Goal: Transaction & Acquisition: Purchase product/service

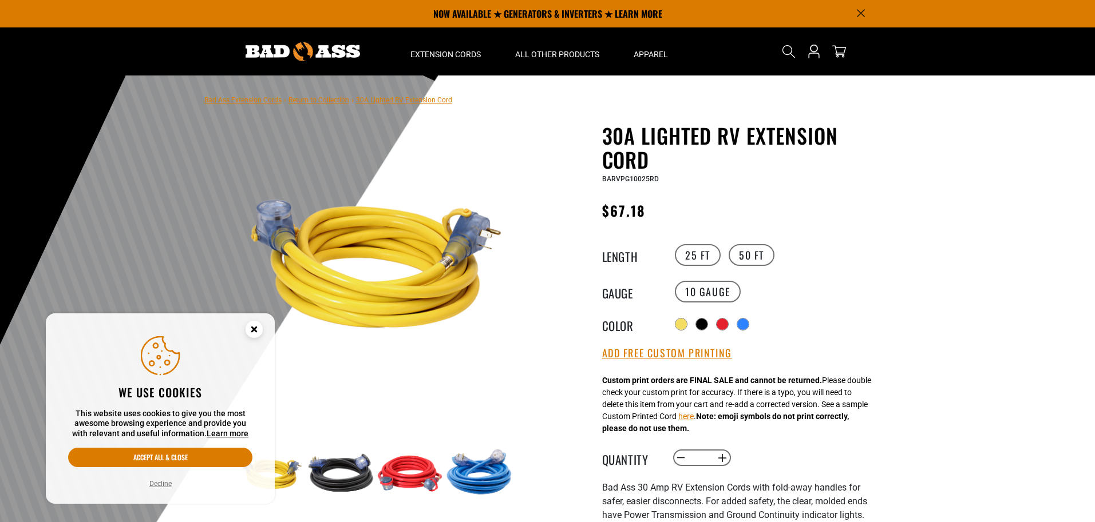
scroll to position [20, 0]
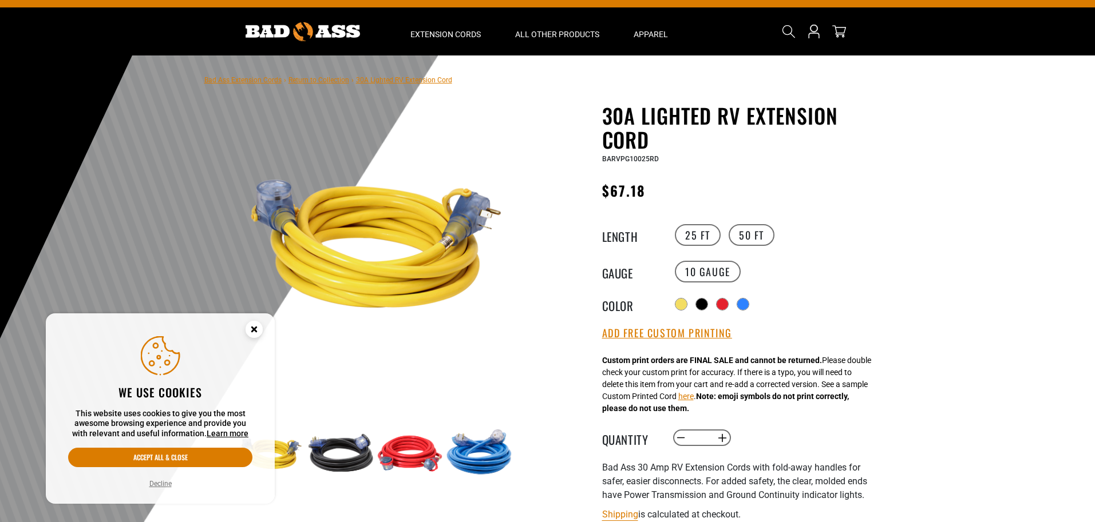
click at [254, 330] on icon "Cookie Consent" at bounding box center [254, 329] width 4 height 4
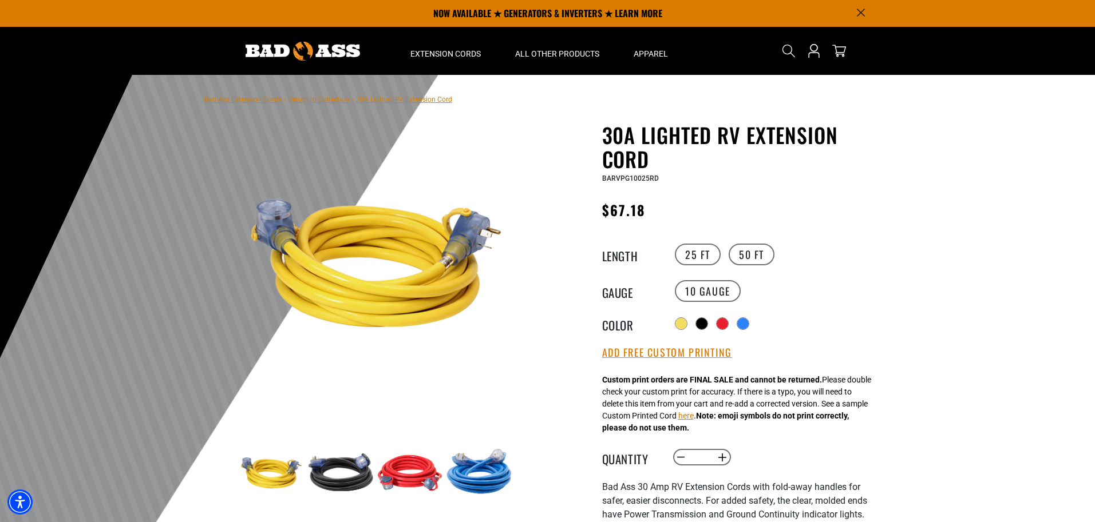
scroll to position [0, 0]
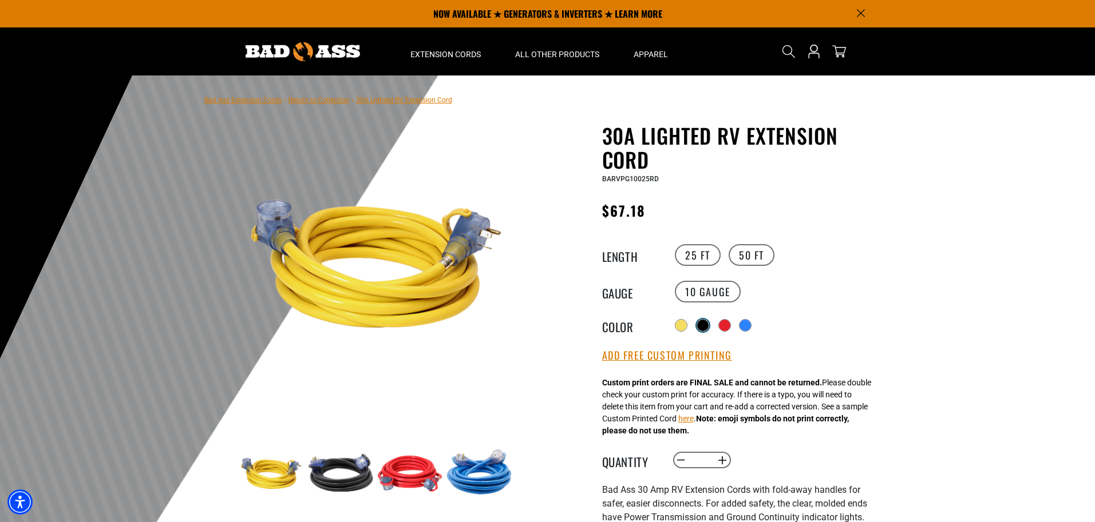
click at [703, 325] on div at bounding box center [702, 325] width 11 height 11
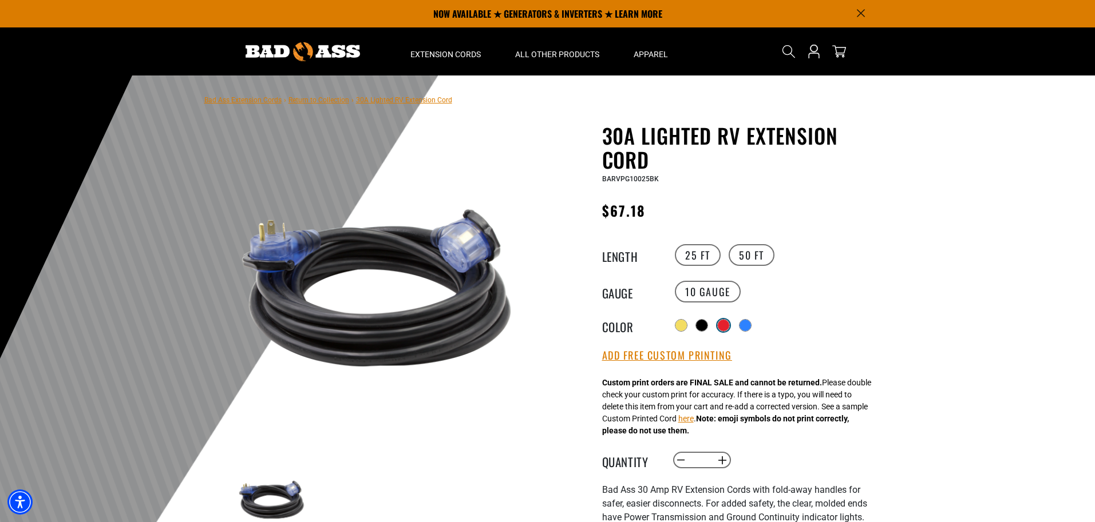
click at [727, 323] on div at bounding box center [722, 325] width 11 height 11
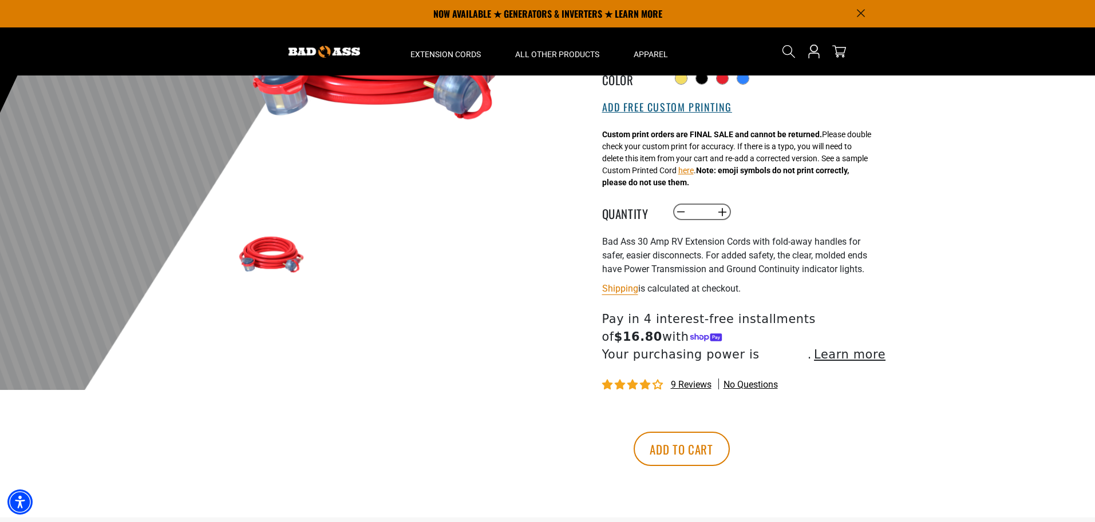
scroll to position [245, 0]
click at [687, 385] on span "9 reviews" at bounding box center [691, 385] width 41 height 11
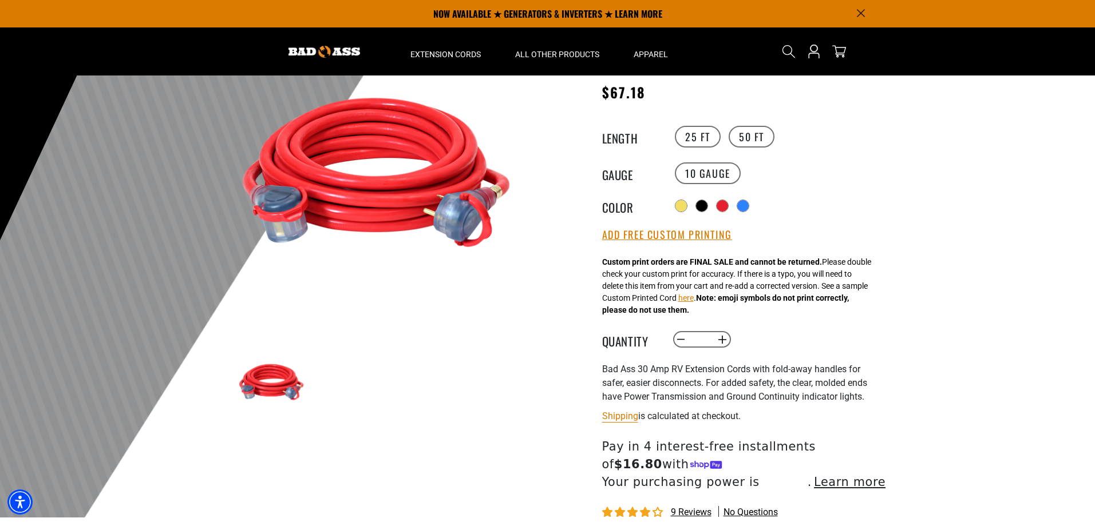
scroll to position [117, 0]
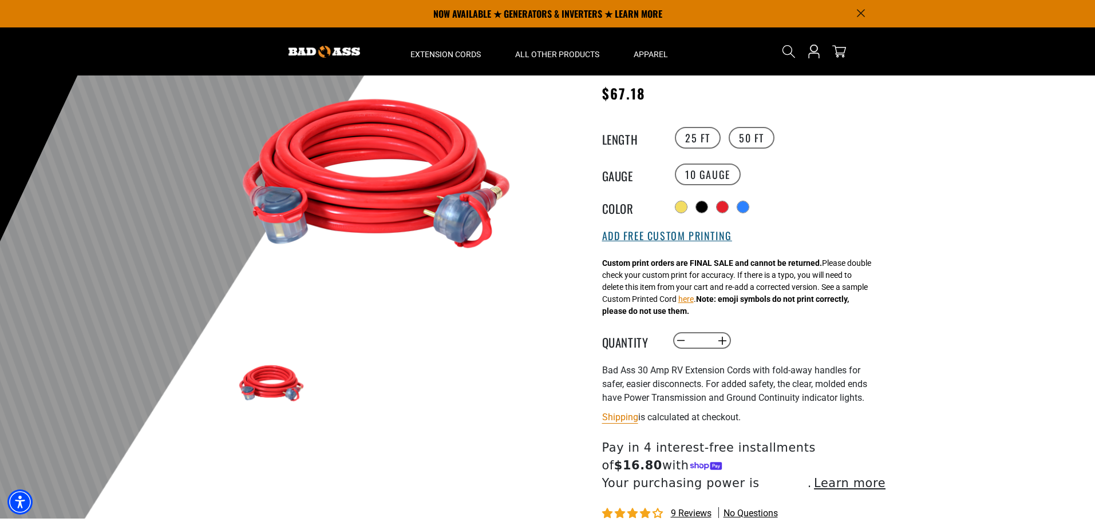
click at [665, 235] on button "Add Free Custom Printing" at bounding box center [667, 236] width 130 height 13
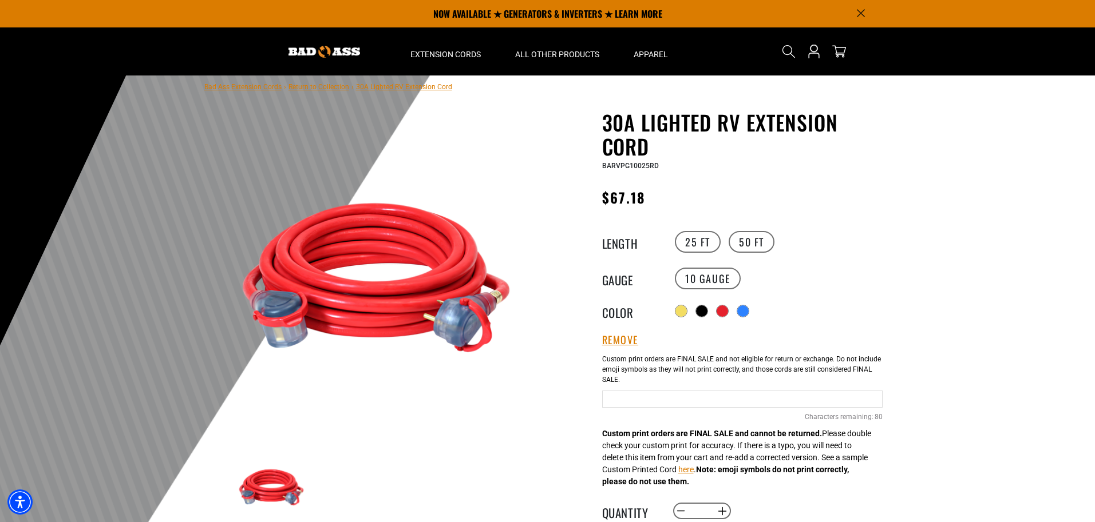
scroll to position [0, 0]
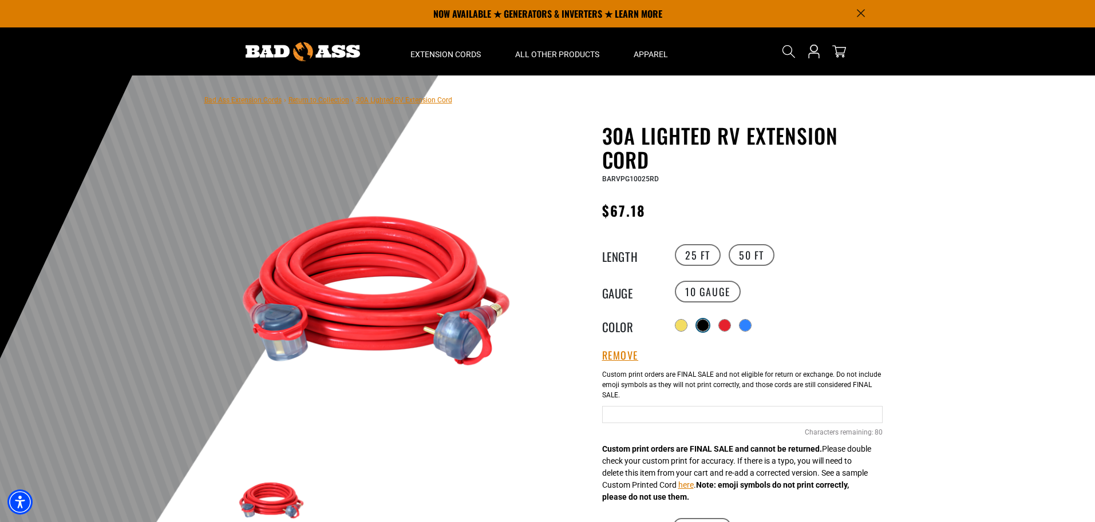
click at [702, 323] on div at bounding box center [702, 325] width 11 height 11
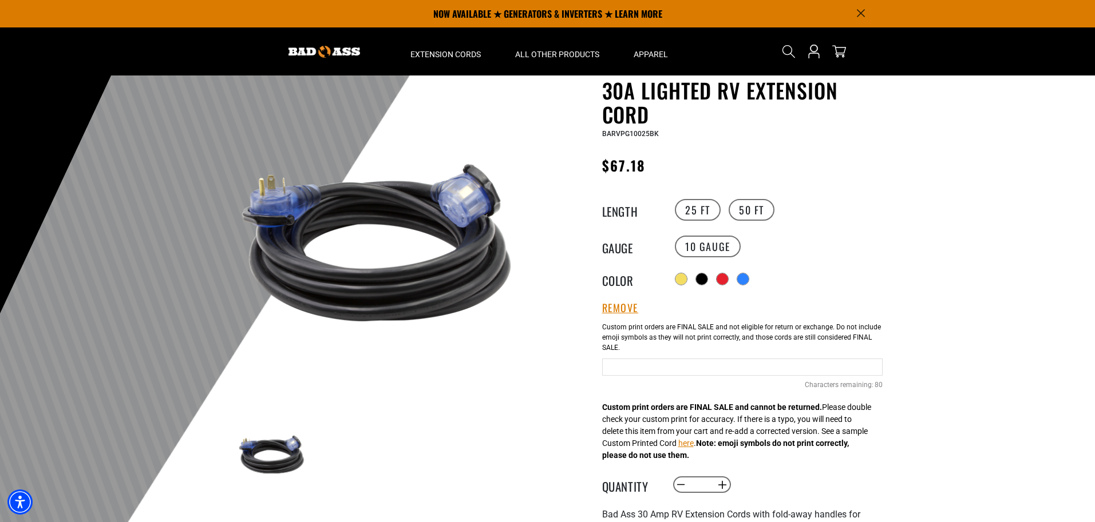
scroll to position [43, 0]
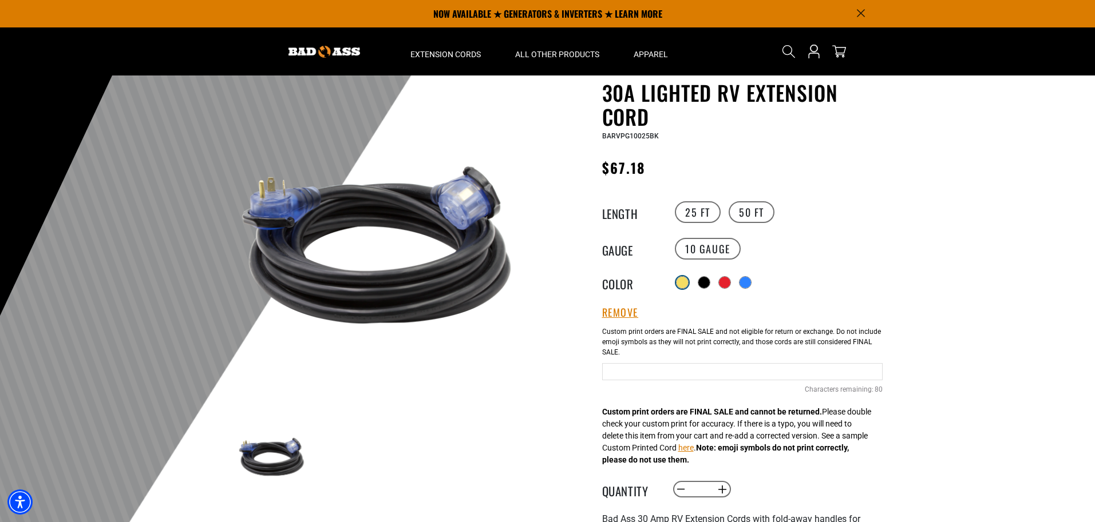
click at [682, 283] on div at bounding box center [681, 282] width 11 height 11
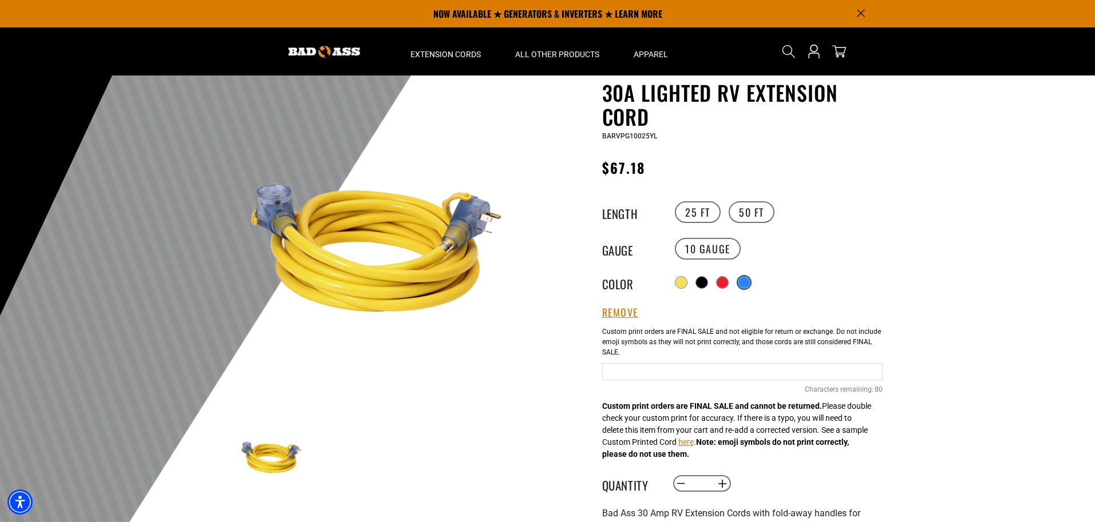
click at [744, 281] on div at bounding box center [743, 282] width 11 height 11
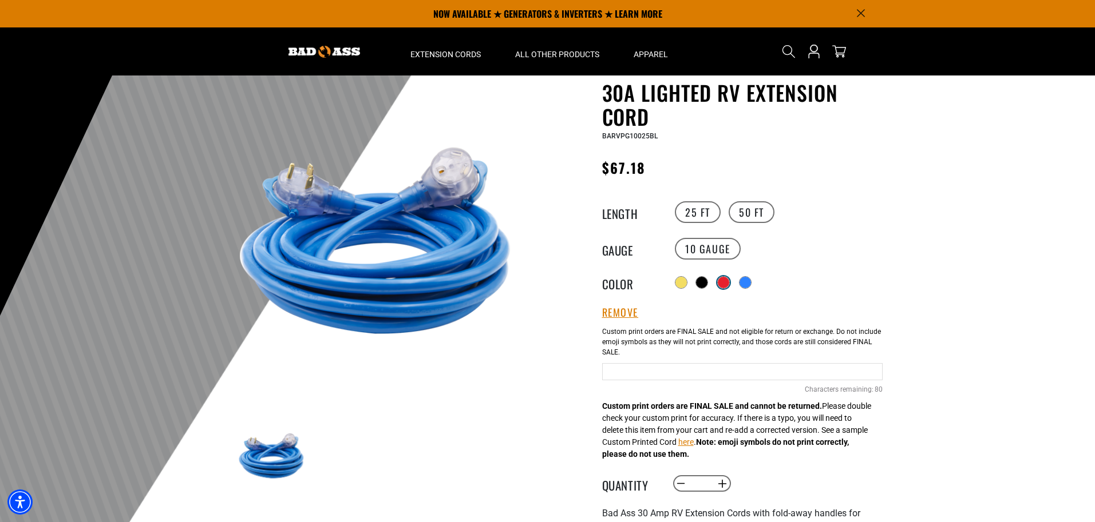
click at [723, 282] on div at bounding box center [722, 282] width 11 height 11
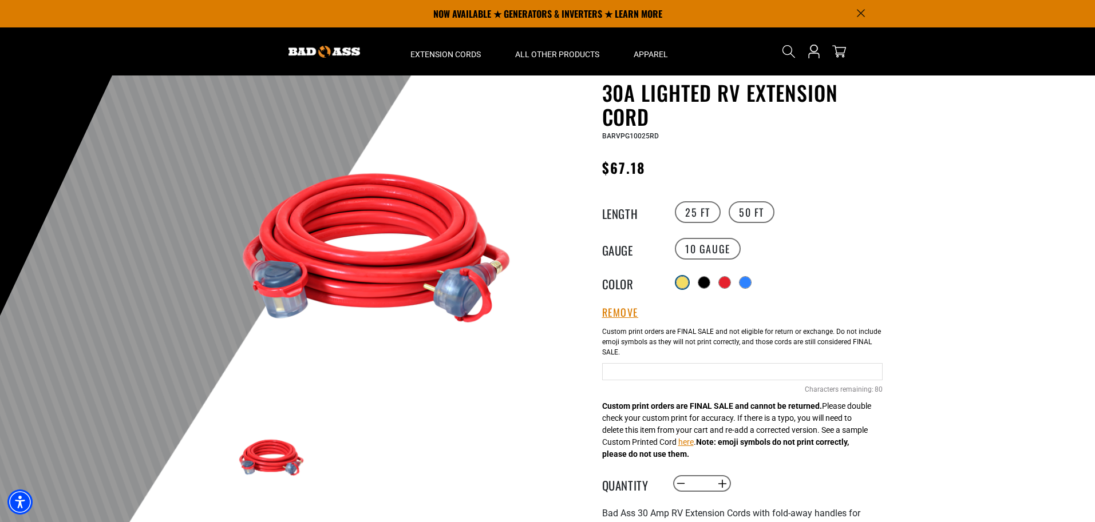
click at [678, 281] on div at bounding box center [681, 282] width 11 height 11
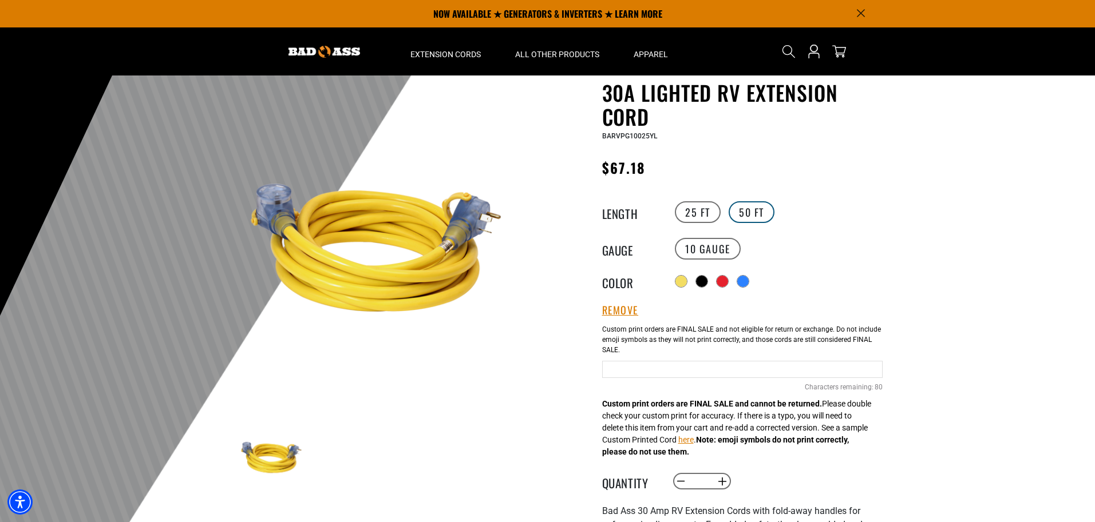
click at [750, 211] on label "50 FT" at bounding box center [751, 212] width 46 height 22
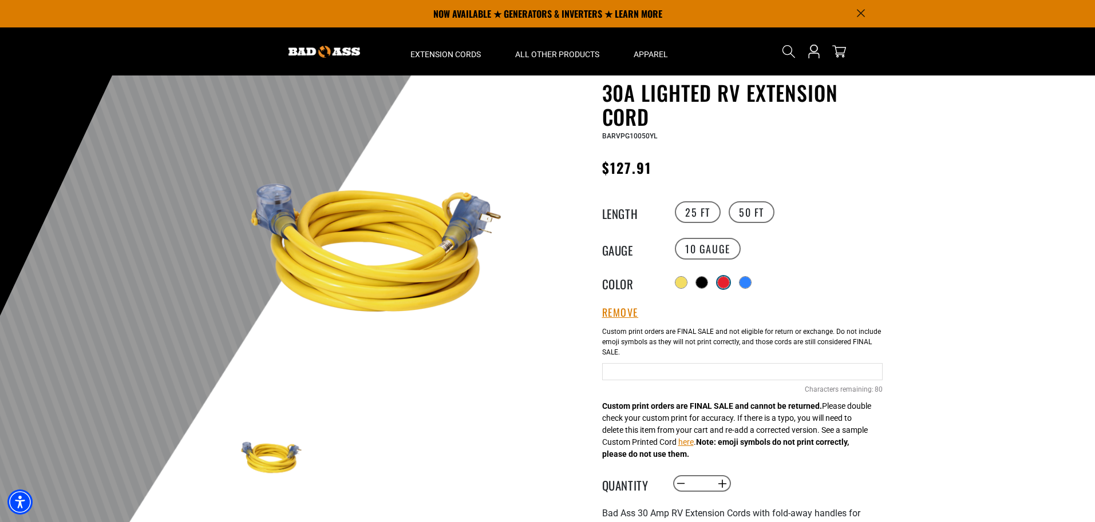
click at [725, 279] on div at bounding box center [722, 282] width 11 height 11
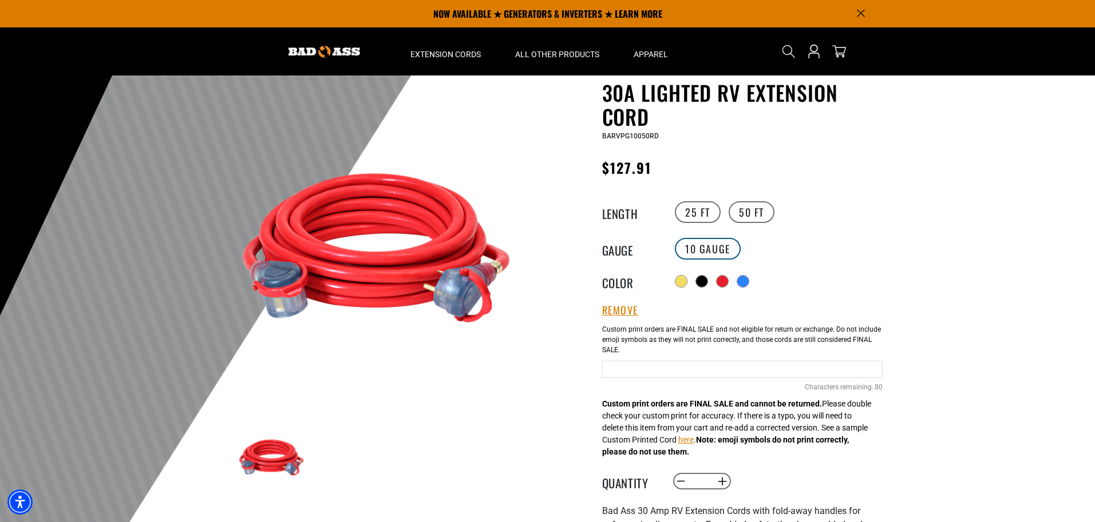
click at [695, 247] on label "10 Gauge" at bounding box center [708, 249] width 66 height 22
click at [699, 212] on label "25 FT" at bounding box center [698, 212] width 46 height 22
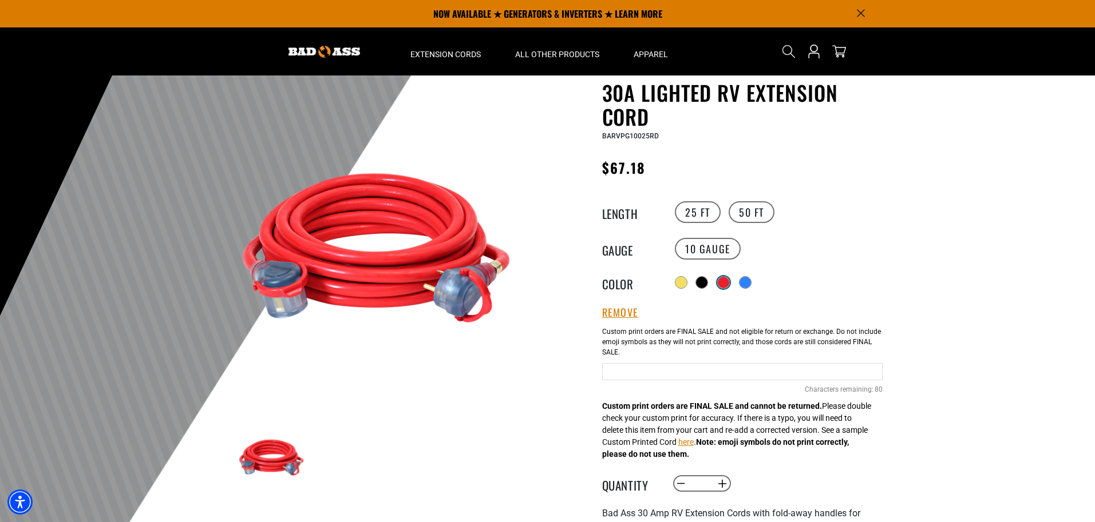
click at [723, 279] on div at bounding box center [722, 282] width 11 height 11
click at [619, 370] on input "text" at bounding box center [742, 369] width 280 height 17
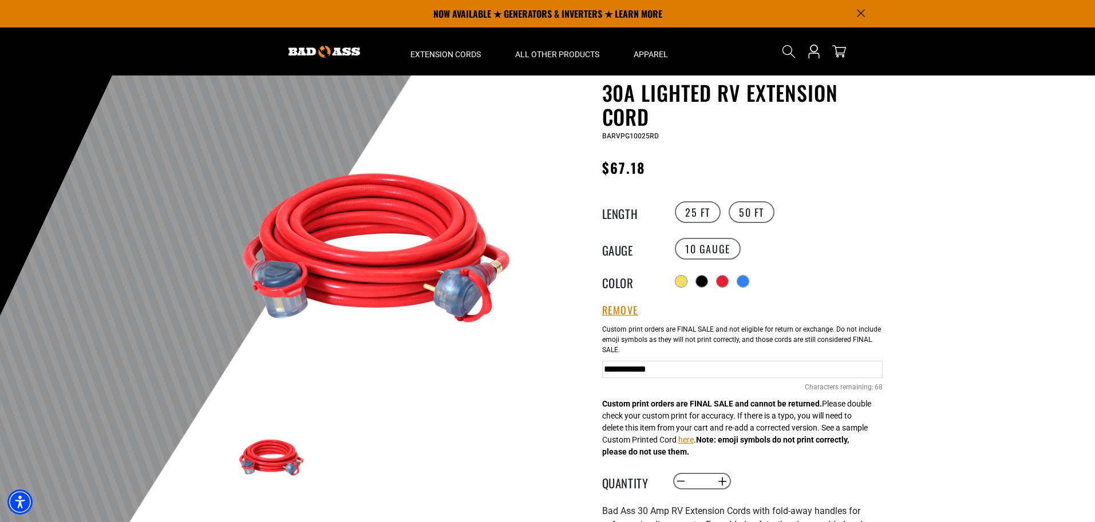
click at [693, 443] on button "here" at bounding box center [685, 440] width 15 height 12
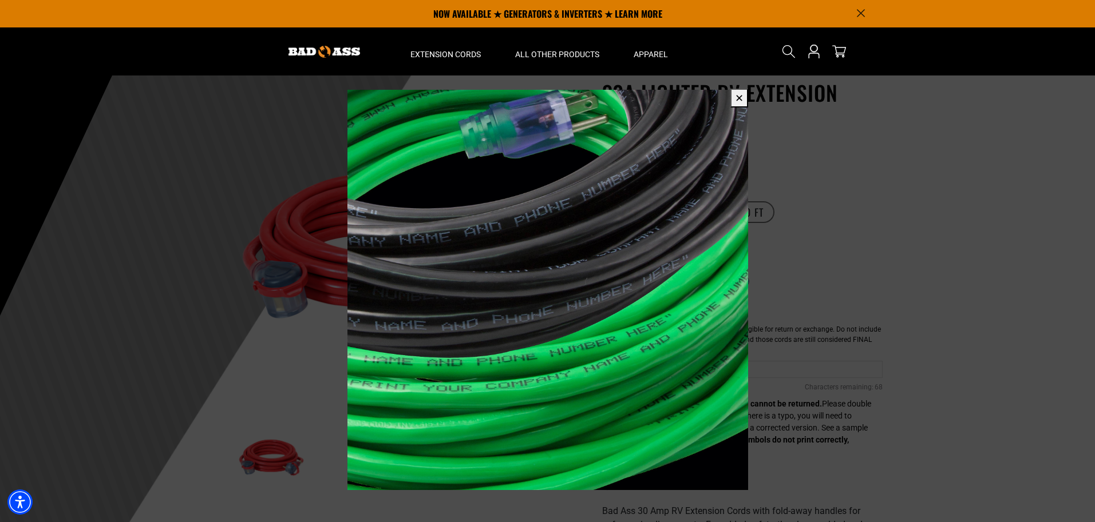
click at [737, 98] on button "✕" at bounding box center [739, 98] width 18 height 19
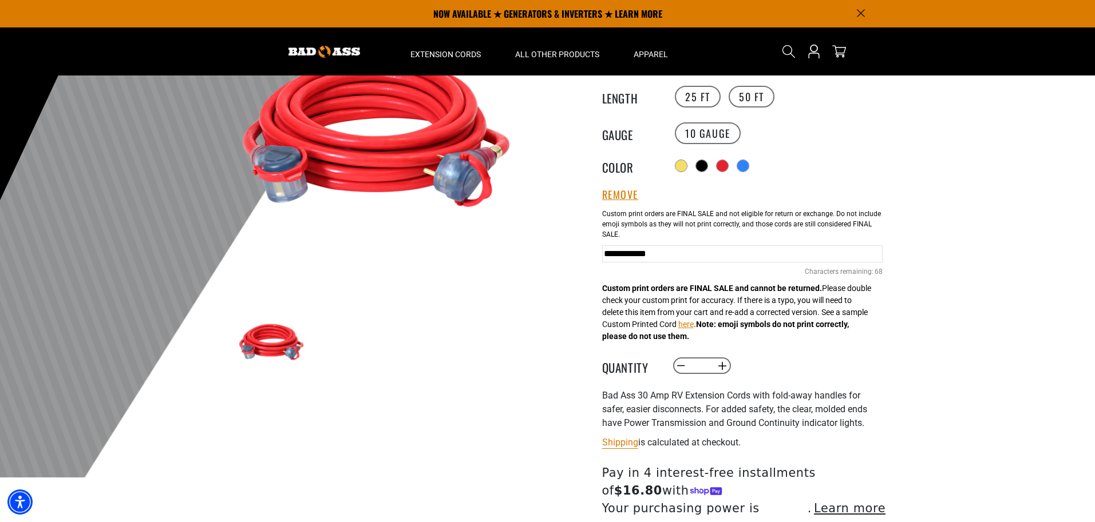
scroll to position [145, 0]
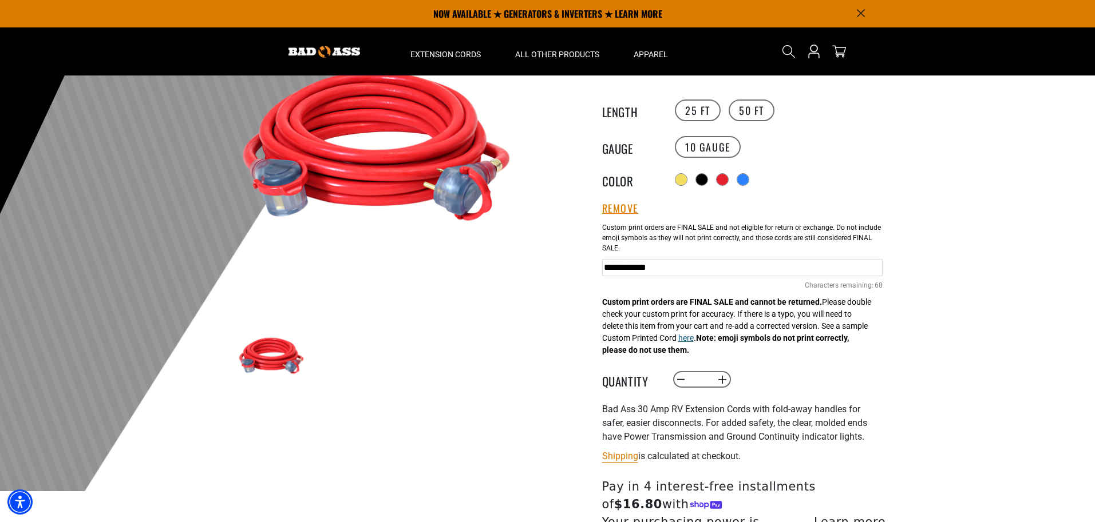
click at [693, 341] on button "here" at bounding box center [685, 338] width 15 height 12
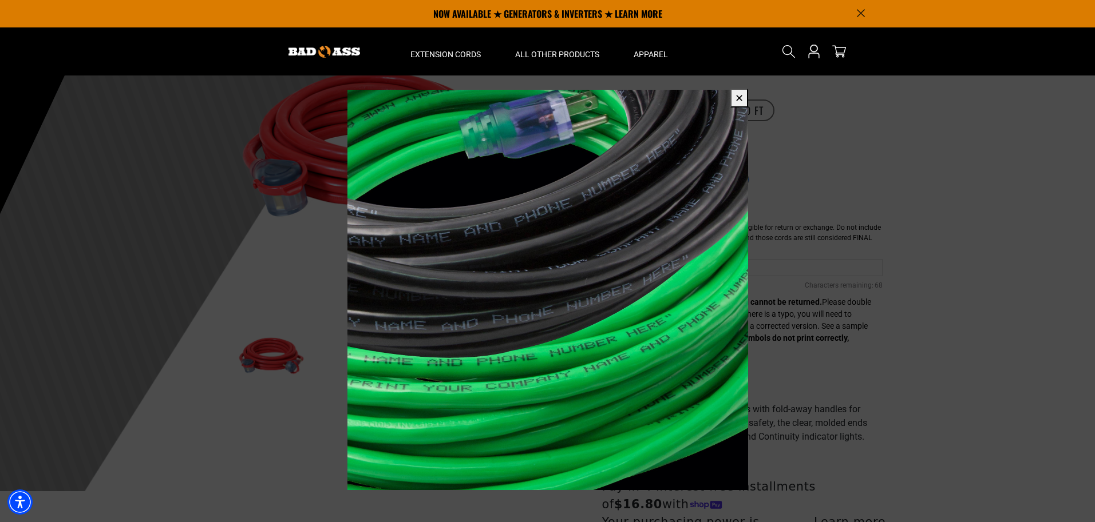
click at [741, 100] on button "✕" at bounding box center [739, 98] width 18 height 19
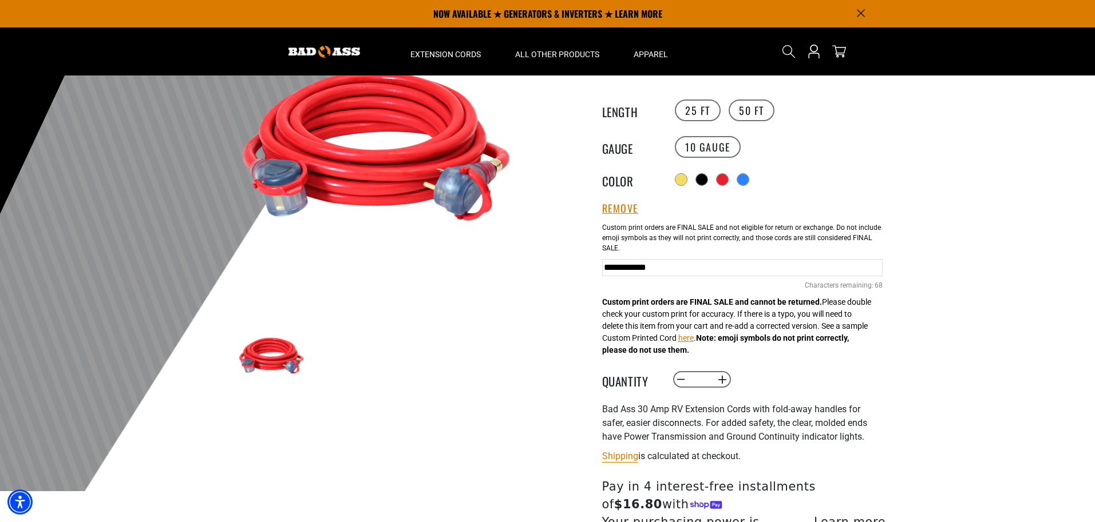
click at [717, 268] on input "**********" at bounding box center [742, 267] width 280 height 17
click at [773, 267] on input "**********" at bounding box center [742, 267] width 280 height 17
drag, startPoint x: 842, startPoint y: 267, endPoint x: 850, endPoint y: 268, distance: 8.8
click at [842, 267] on input "**********" at bounding box center [742, 267] width 280 height 17
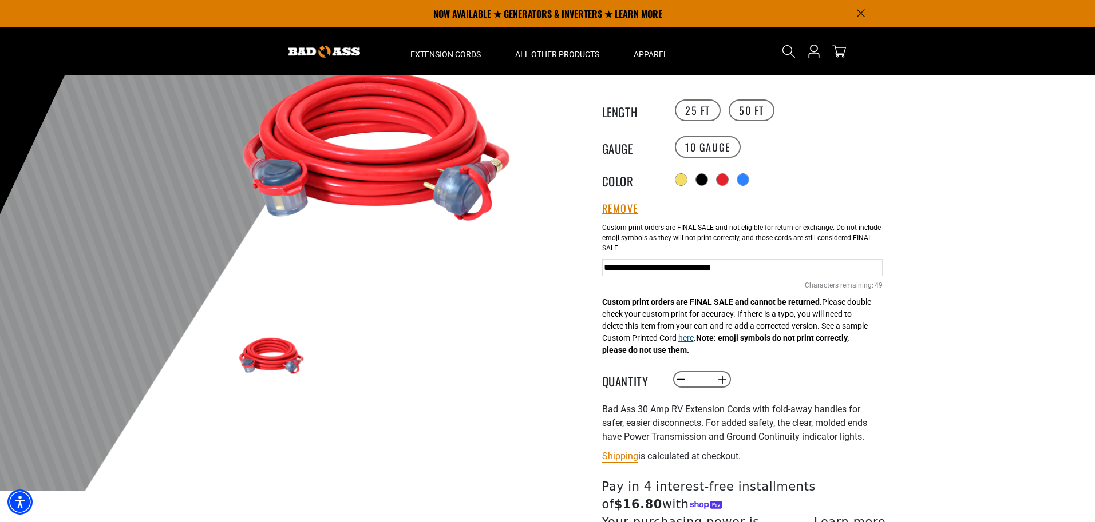
type input "**********"
click at [693, 340] on button "here" at bounding box center [685, 338] width 15 height 12
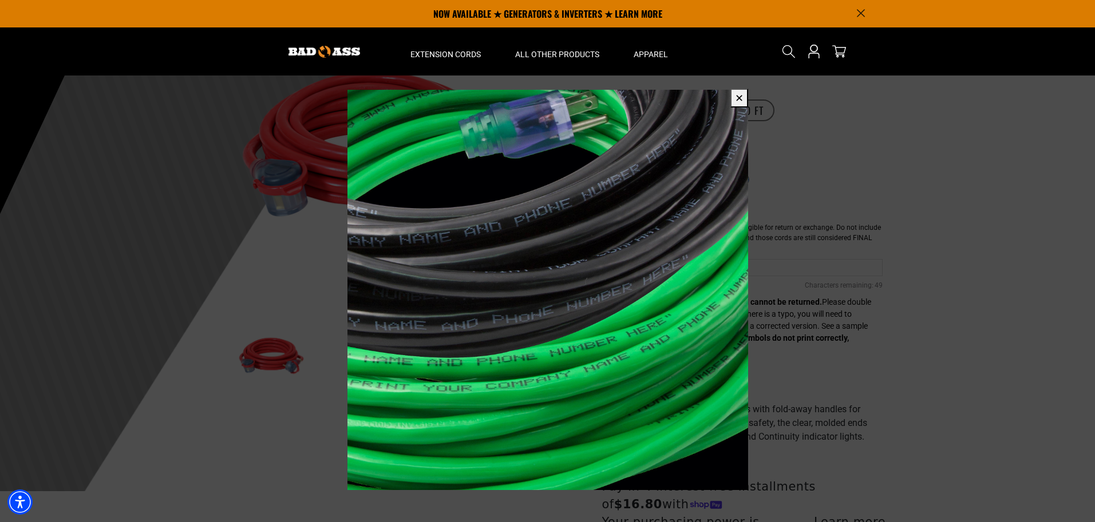
scroll to position [0, 0]
click at [737, 99] on button "✕" at bounding box center [739, 98] width 18 height 19
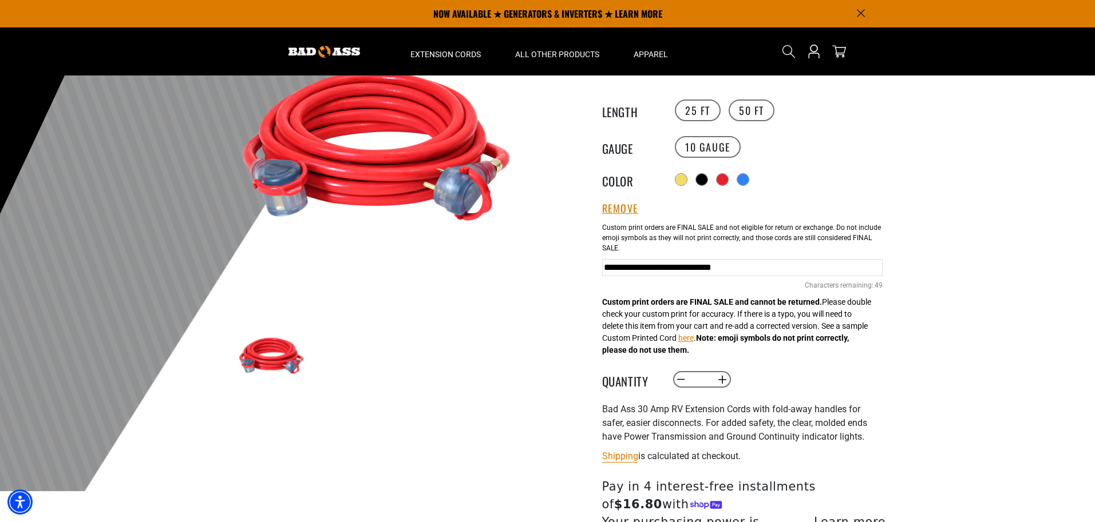
click at [879, 267] on input "**********" at bounding box center [742, 267] width 280 height 17
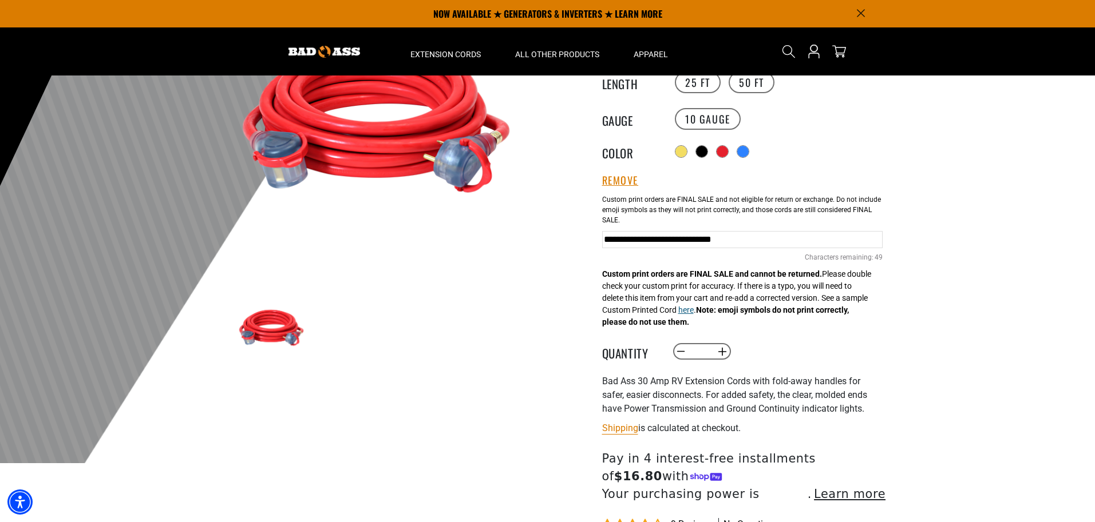
click at [693, 312] on button "here" at bounding box center [685, 310] width 15 height 12
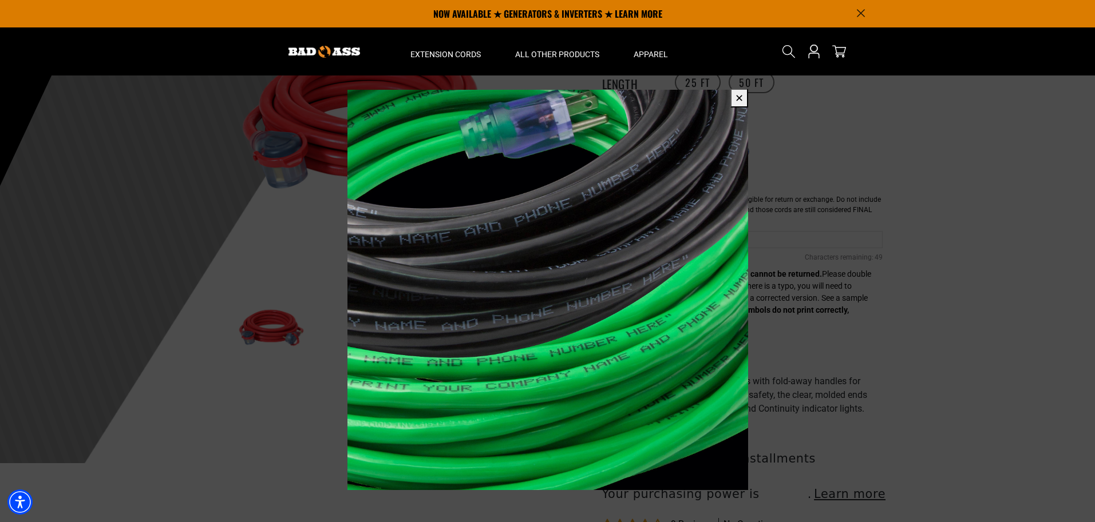
click at [742, 97] on button "✕" at bounding box center [739, 98] width 18 height 19
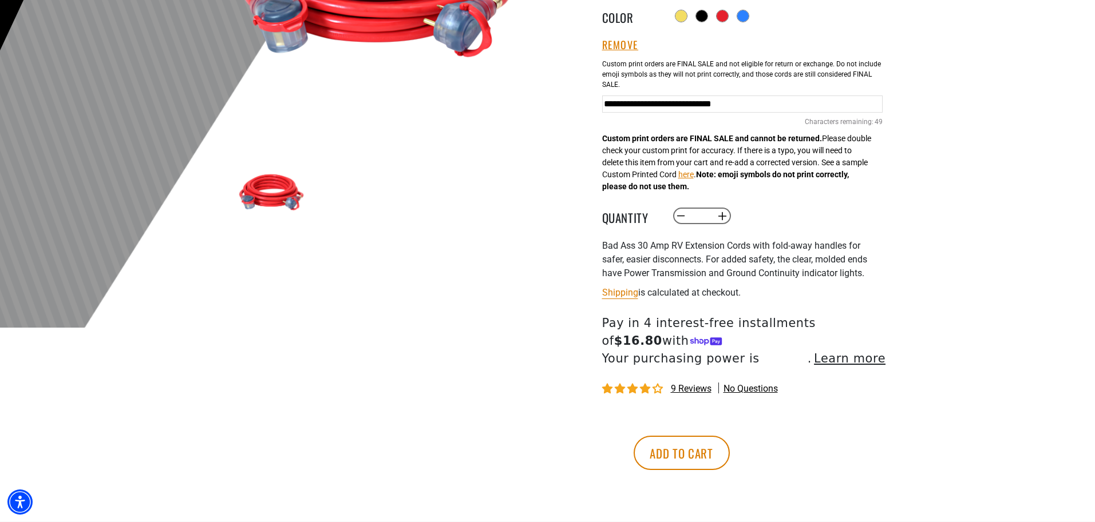
scroll to position [315, 0]
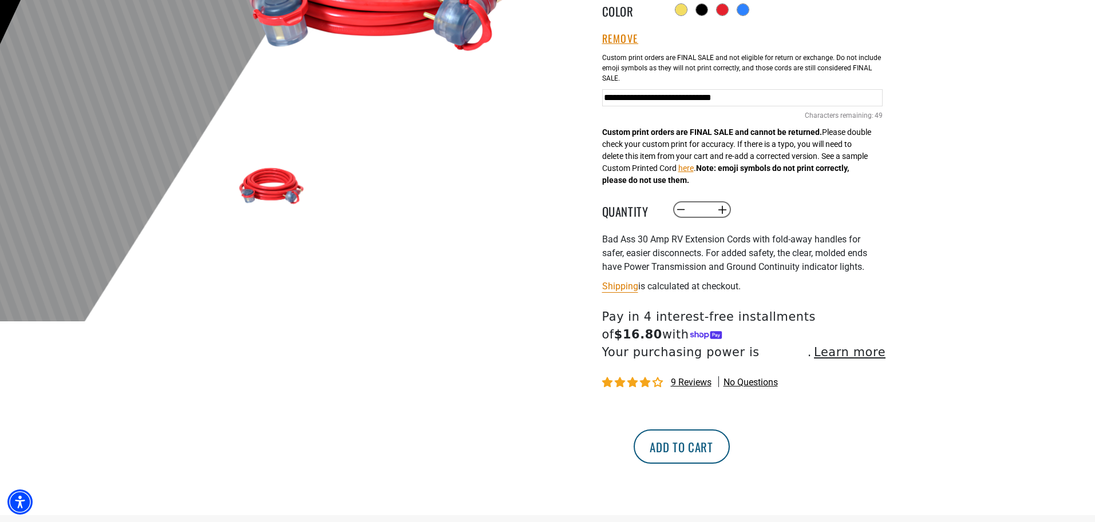
click at [729, 446] on button "Add to cart" at bounding box center [681, 447] width 96 height 34
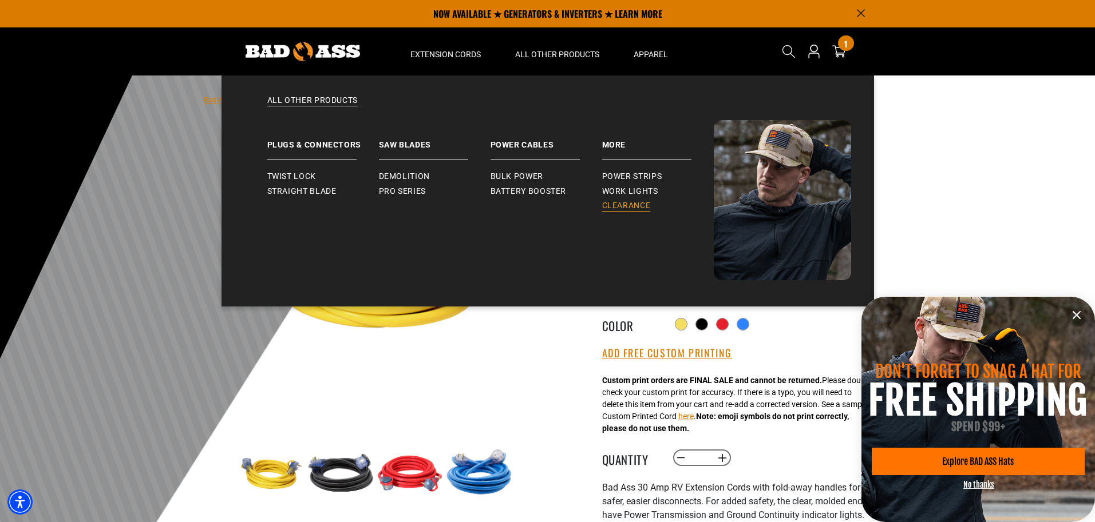
click at [623, 205] on span "Clearance" at bounding box center [626, 206] width 49 height 10
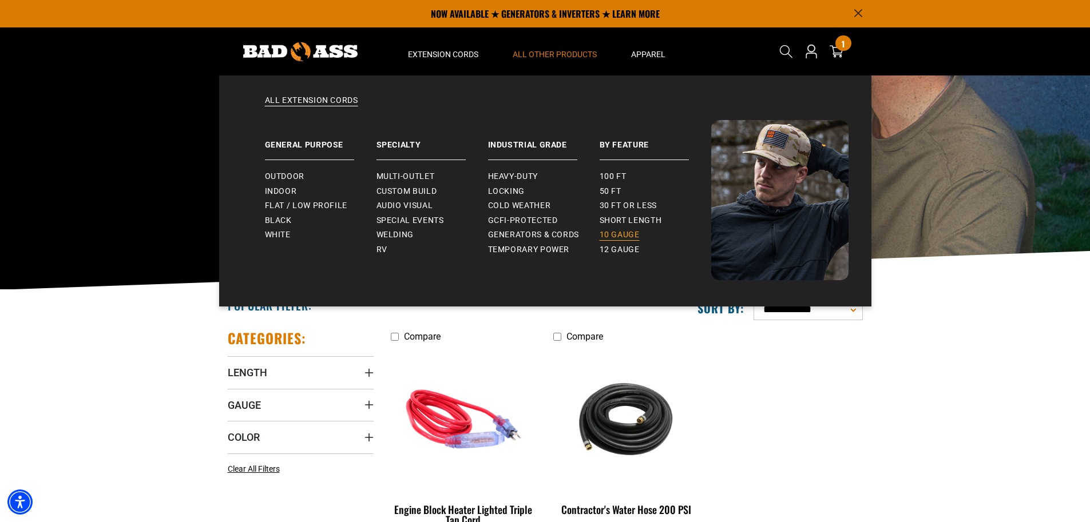
click at [615, 232] on span "10 gauge" at bounding box center [620, 235] width 40 height 10
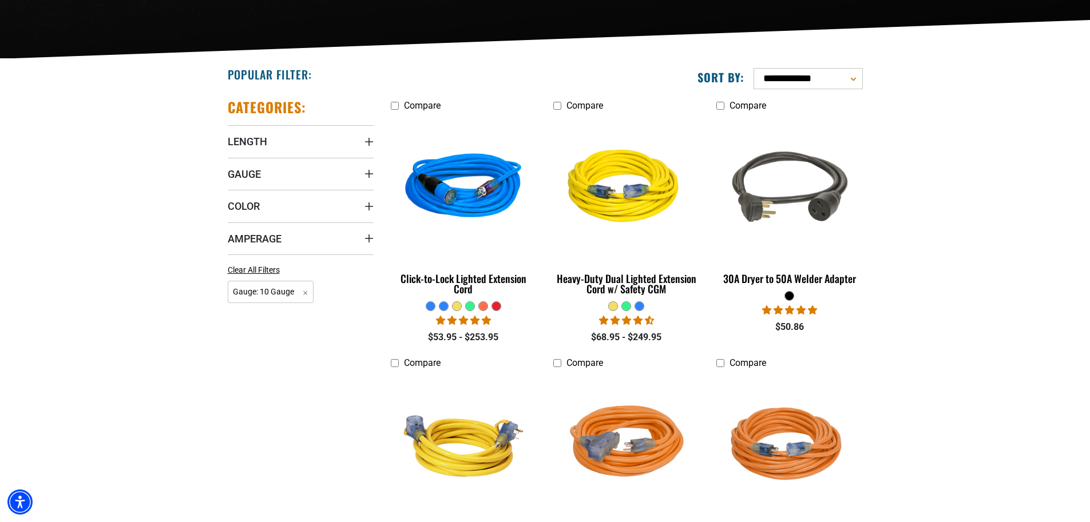
scroll to position [246, 0]
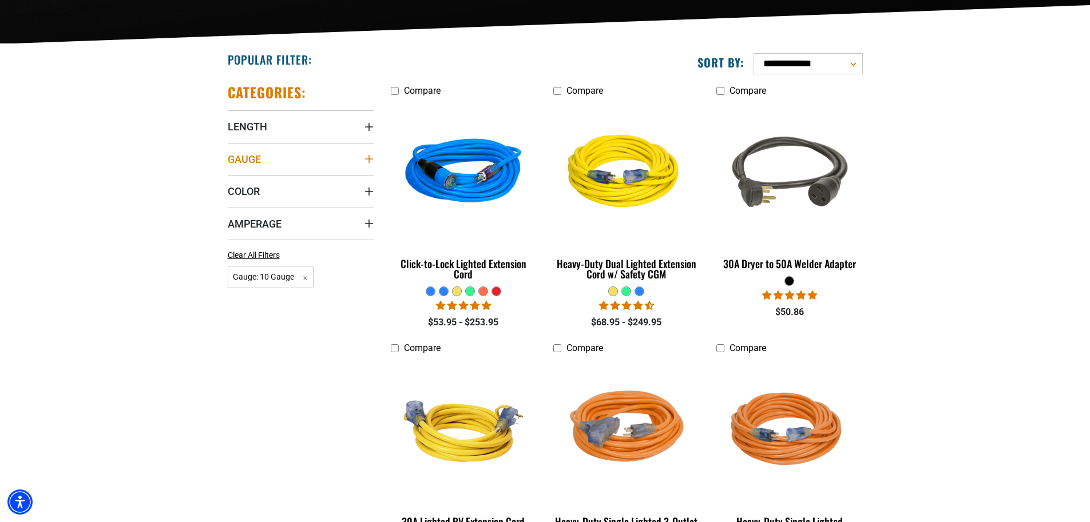
click at [371, 157] on icon "Gauge" at bounding box center [368, 158] width 9 height 9
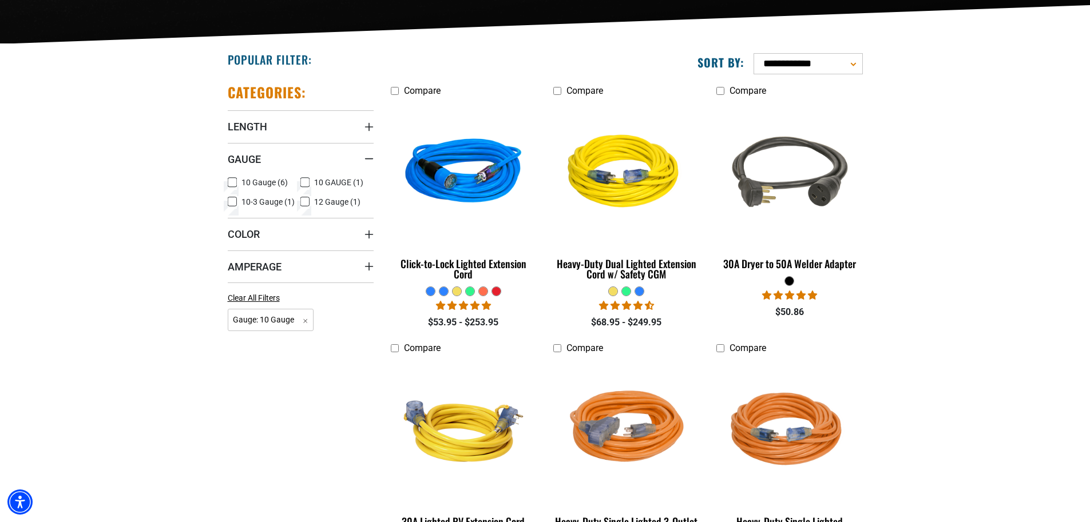
click at [231, 203] on icon at bounding box center [232, 202] width 9 height 15
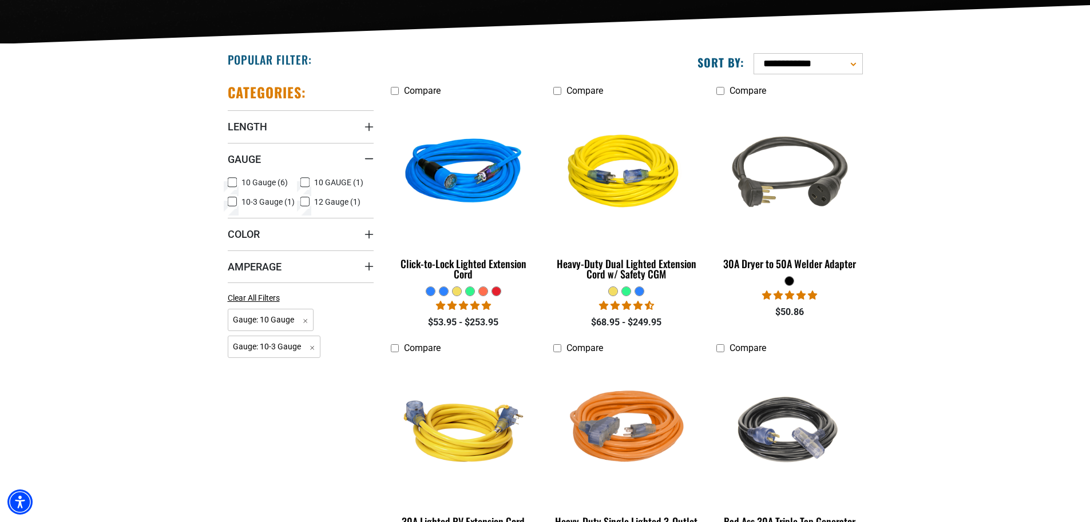
click at [232, 199] on icon at bounding box center [232, 202] width 7 height 6
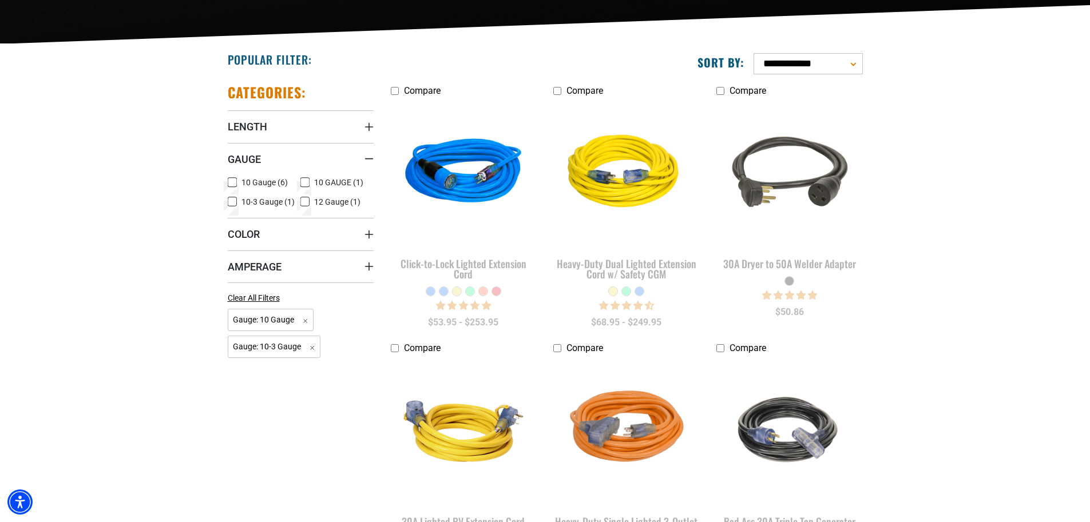
drag, startPoint x: 231, startPoint y: 180, endPoint x: 268, endPoint y: 181, distance: 37.2
click at [232, 180] on icon at bounding box center [232, 183] width 7 height 6
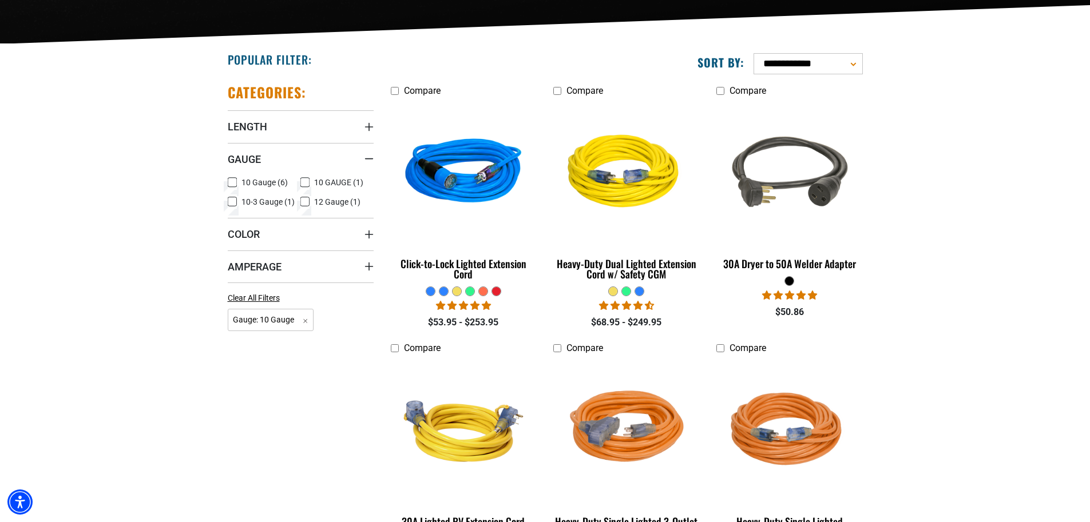
click at [305, 179] on icon at bounding box center [304, 182] width 9 height 15
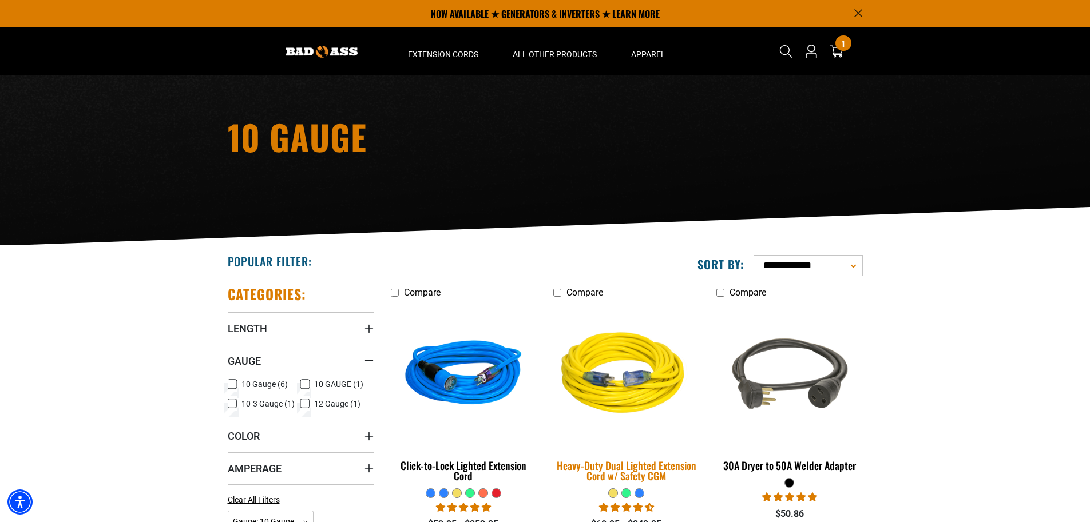
scroll to position [30, 0]
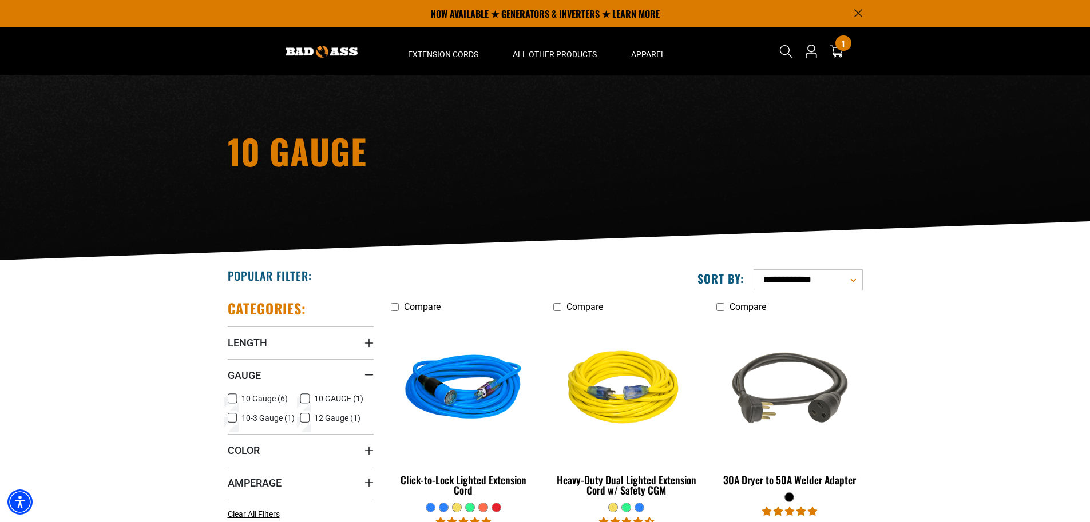
click at [232, 397] on icon at bounding box center [232, 398] width 9 height 15
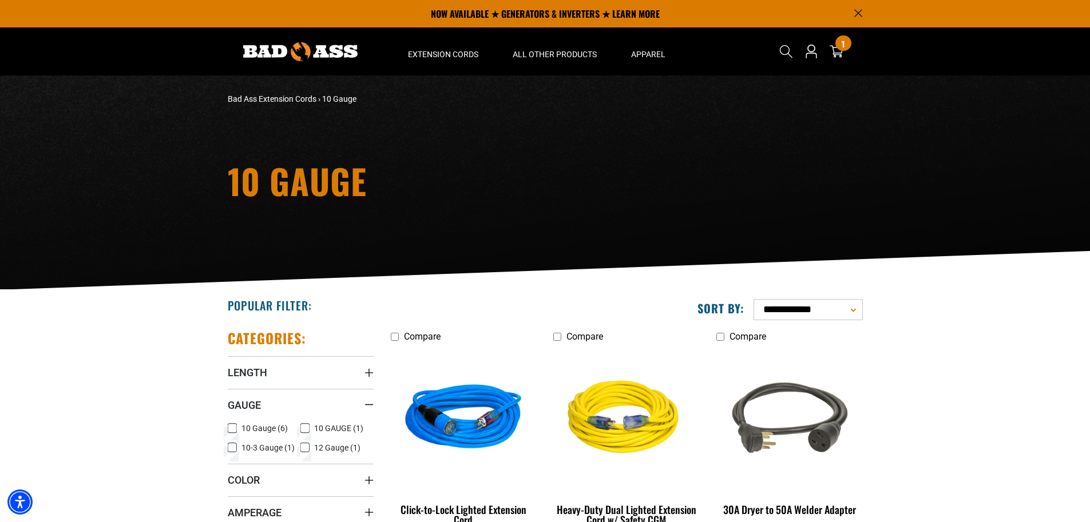
click at [229, 429] on icon at bounding box center [231, 428] width 5 height 3
click at [306, 427] on icon at bounding box center [305, 429] width 7 height 6
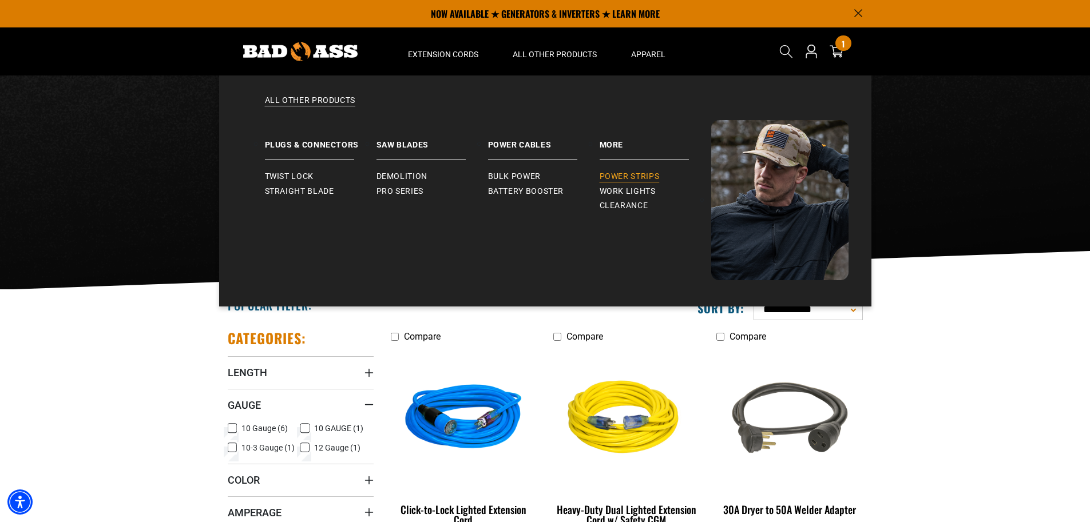
click at [613, 175] on span "Power Strips" at bounding box center [630, 177] width 60 height 10
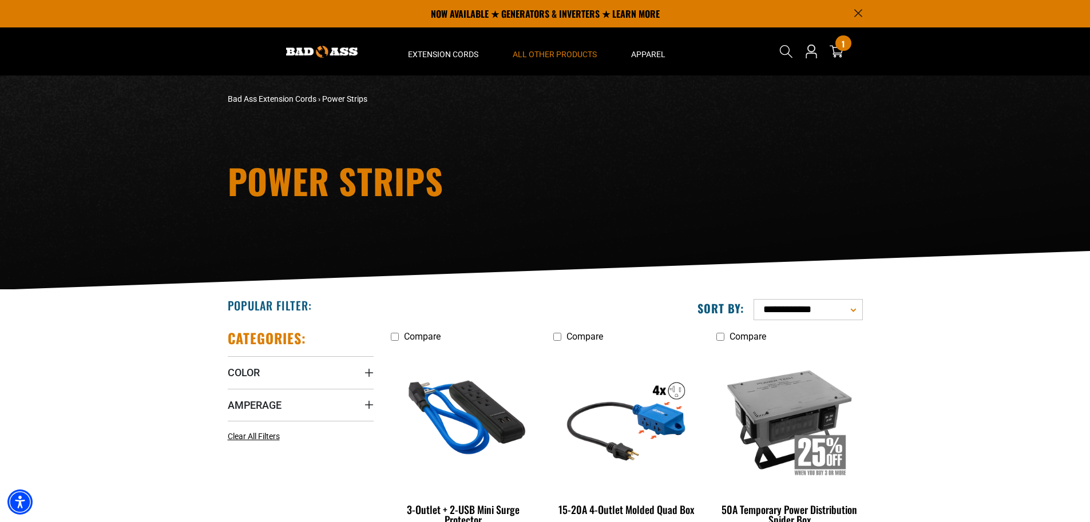
click at [859, 10] on icon "Announcement" at bounding box center [858, 13] width 8 height 8
